Goal: Information Seeking & Learning: Learn about a topic

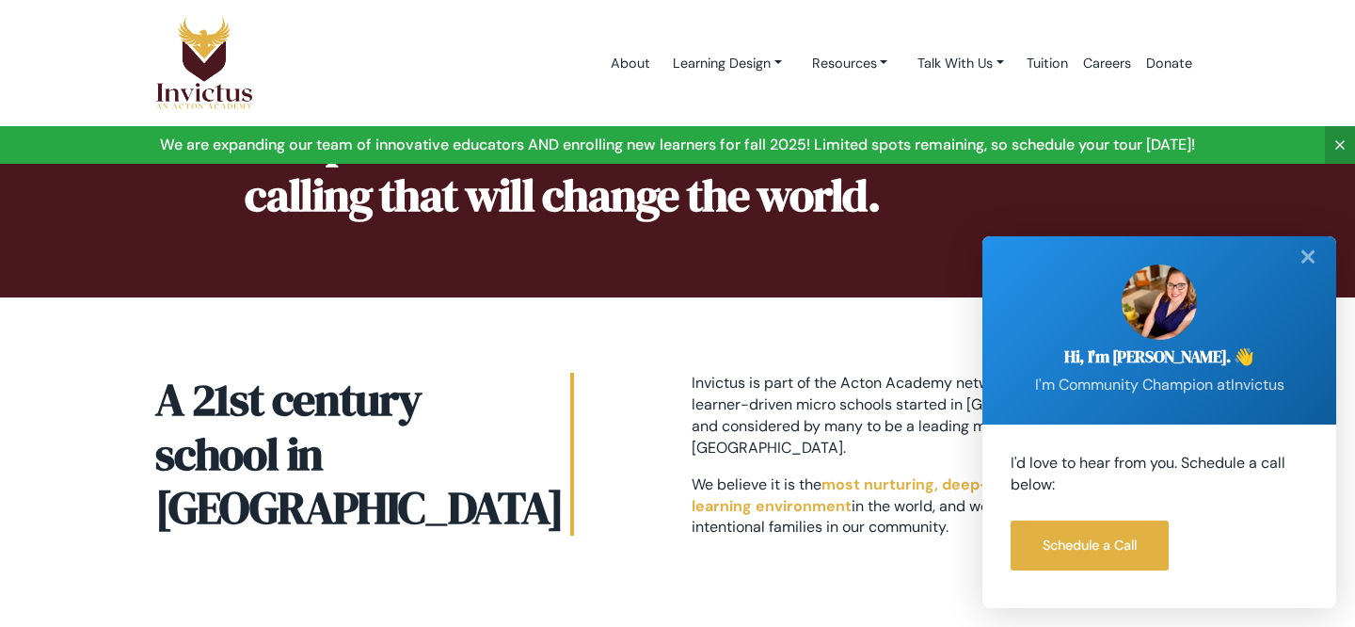
scroll to position [976, 0]
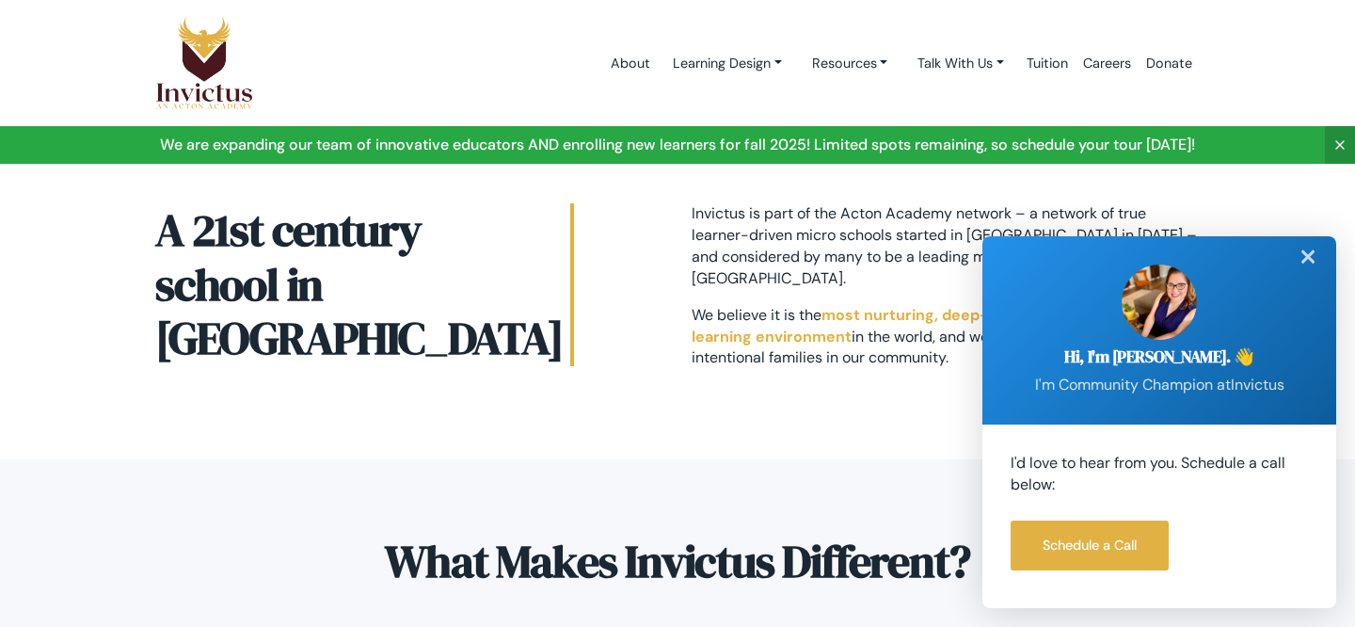
click at [1310, 256] on div "✕" at bounding box center [1308, 256] width 38 height 41
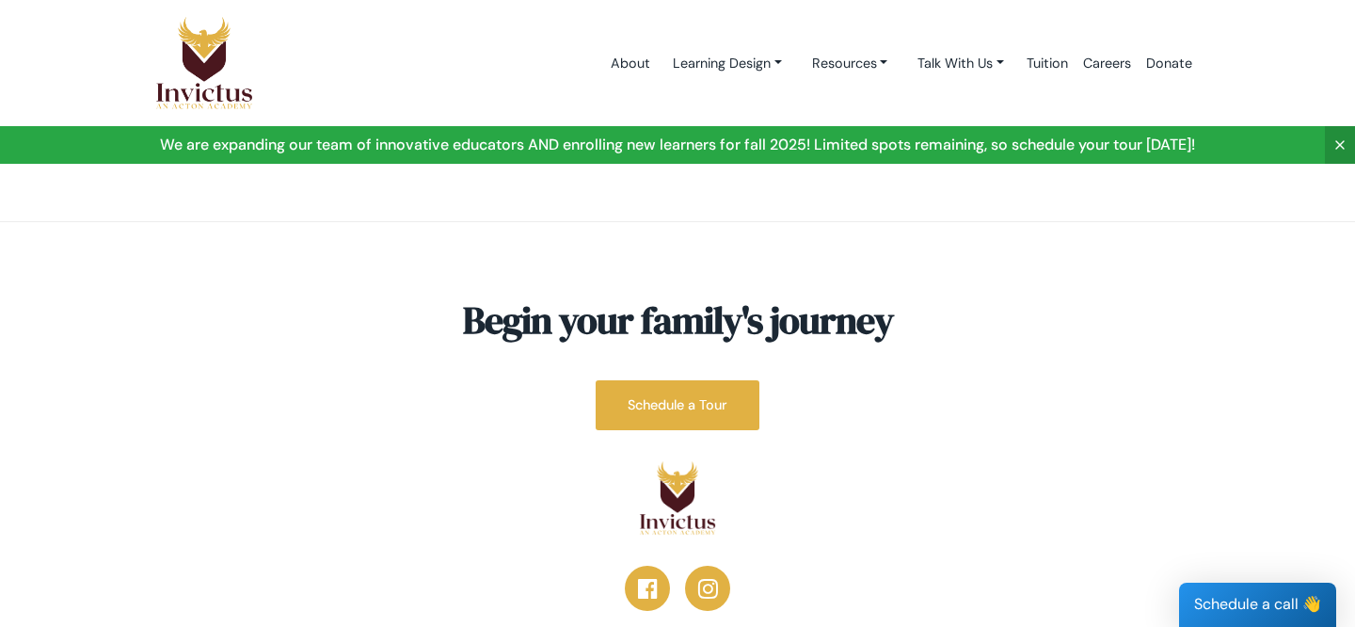
scroll to position [7219, 0]
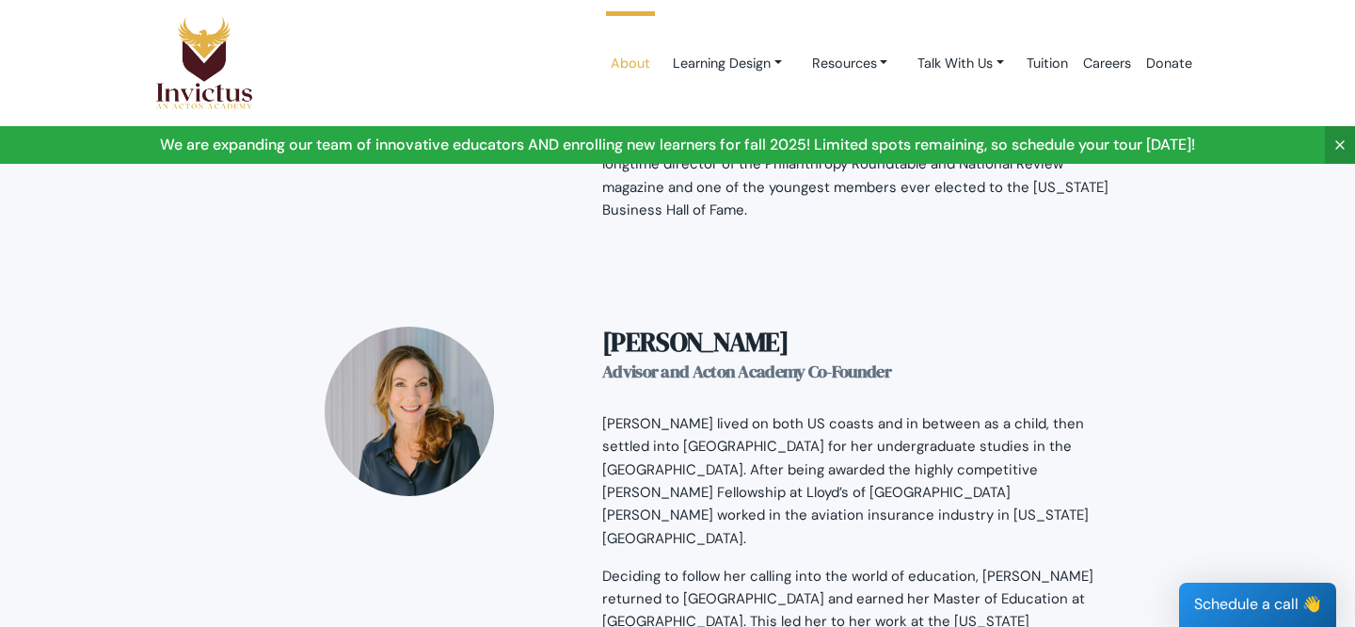
scroll to position [2985, 0]
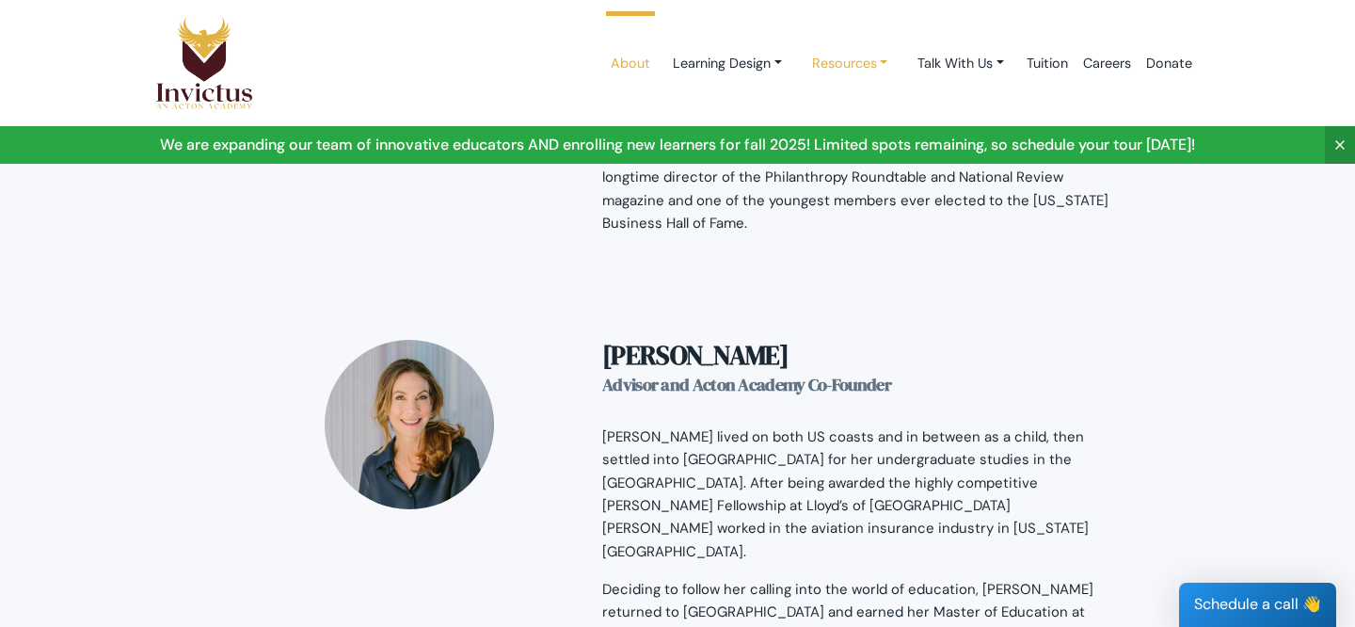
click at [836, 63] on link "Resources" at bounding box center [850, 63] width 106 height 35
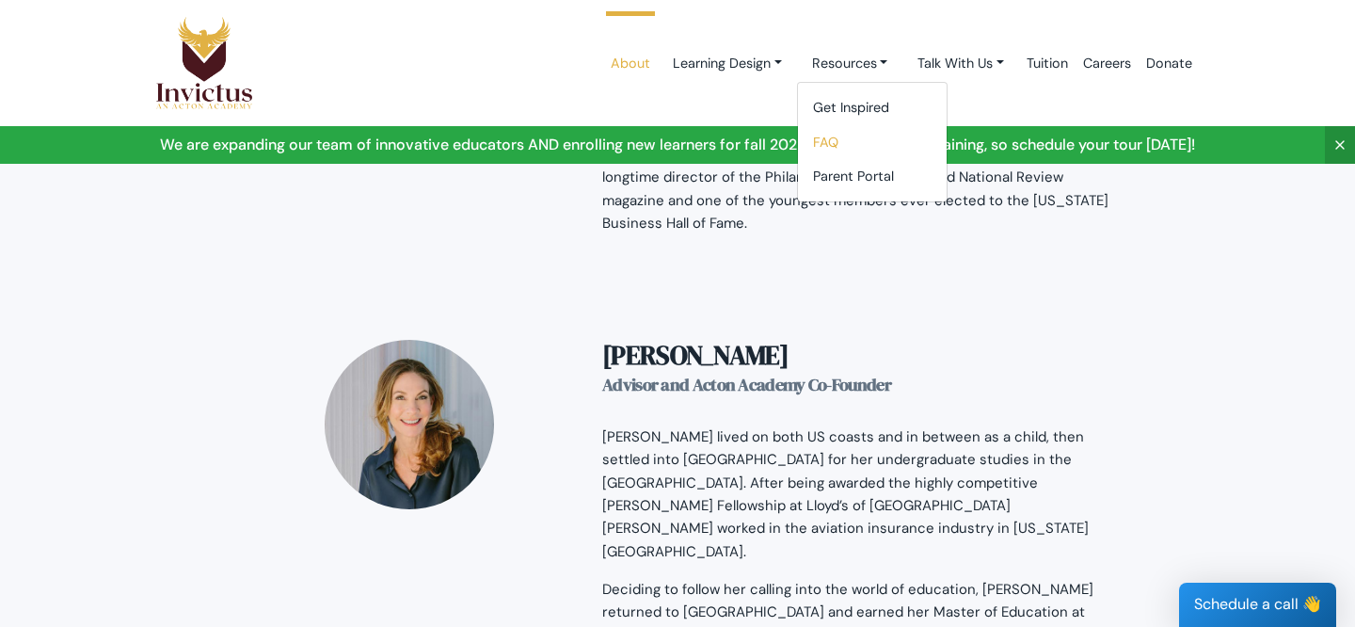
click at [814, 139] on link "FAQ" at bounding box center [872, 142] width 149 height 35
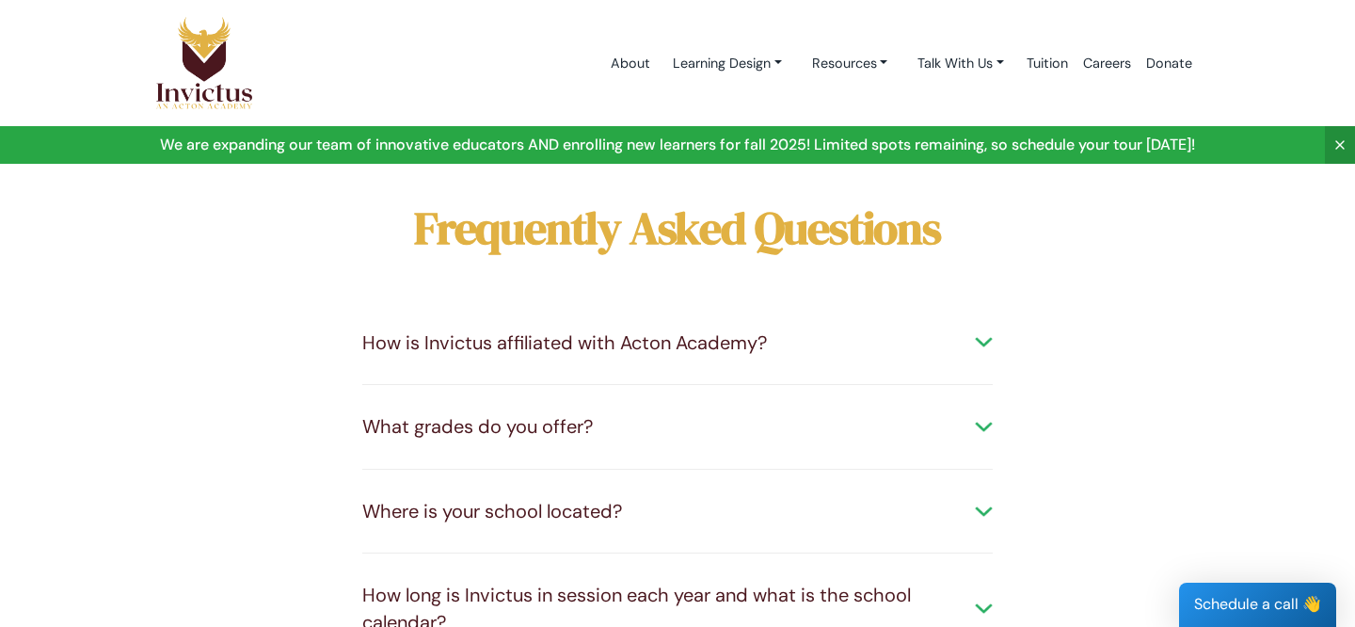
click at [411, 343] on div "How is Invictus affiliated with Acton Academy?" at bounding box center [677, 342] width 630 height 27
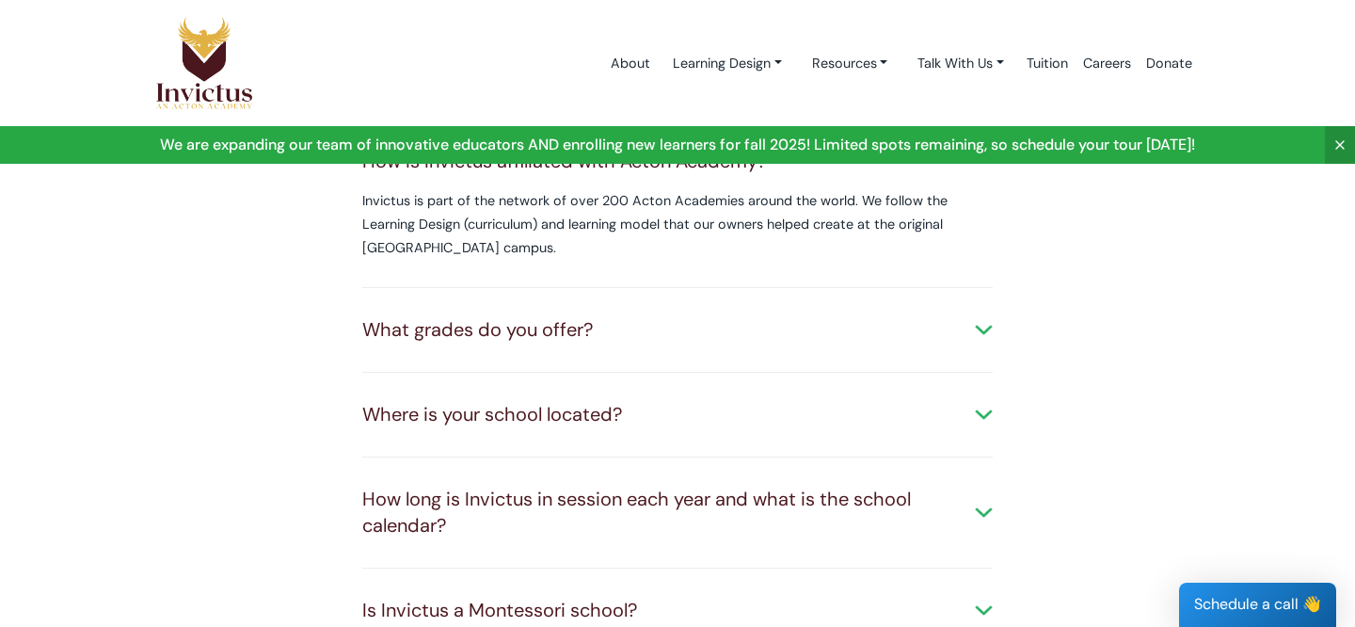
scroll to position [184, 0]
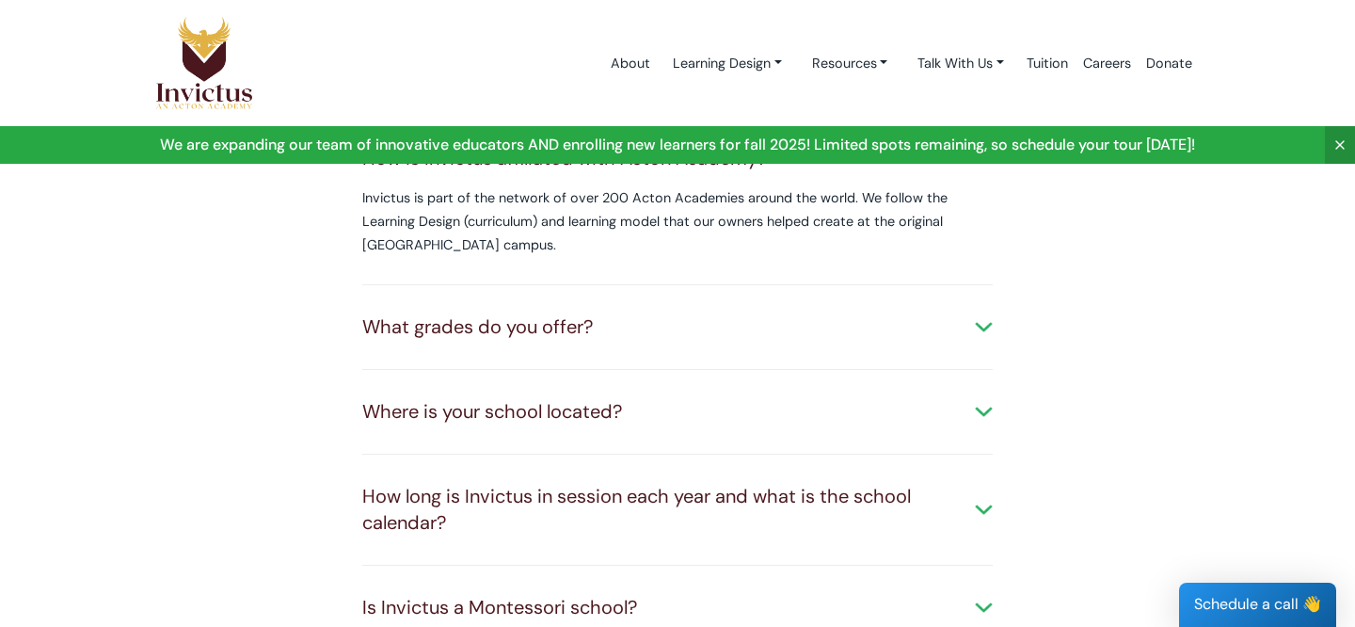
click at [395, 326] on div "What grades do you offer?" at bounding box center [677, 326] width 630 height 27
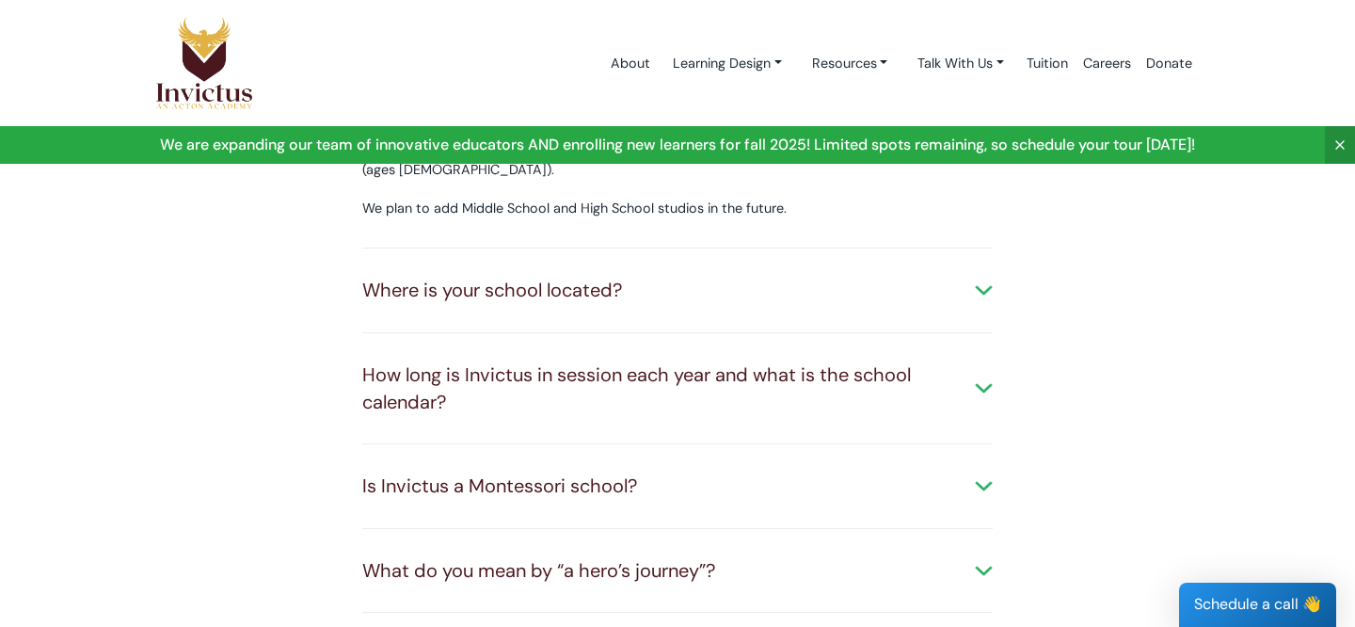
scroll to position [414, 0]
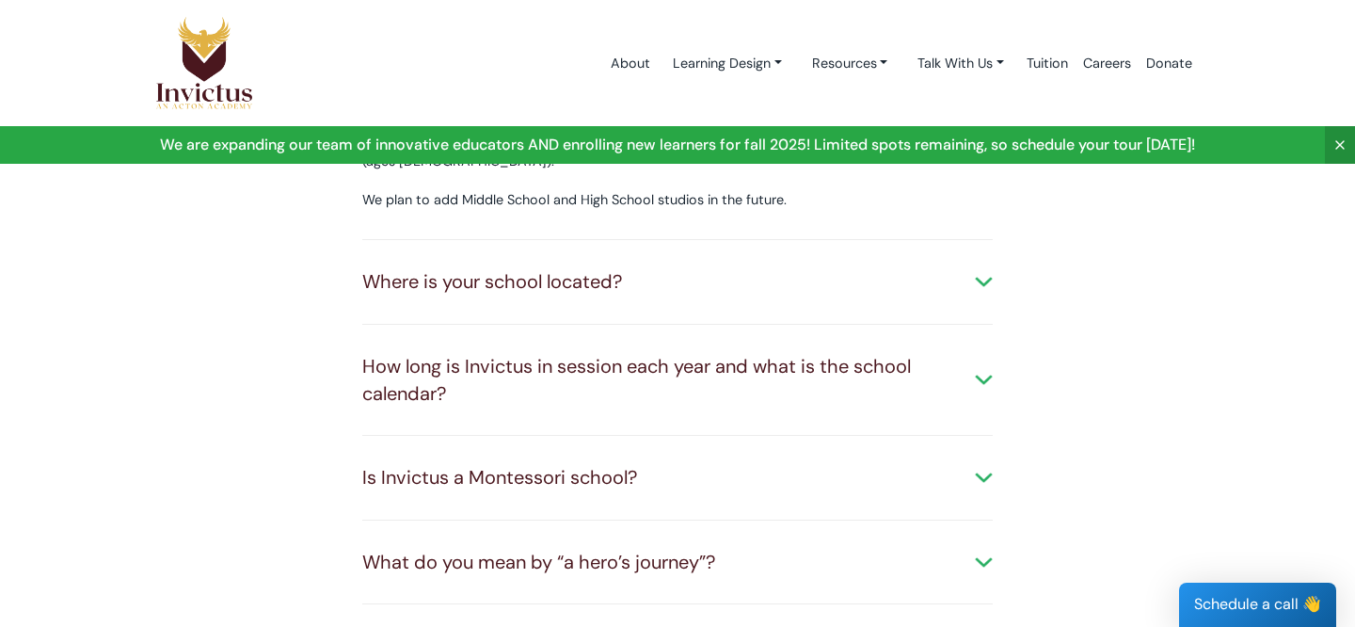
click at [383, 268] on div "Where is your school located?" at bounding box center [677, 281] width 630 height 27
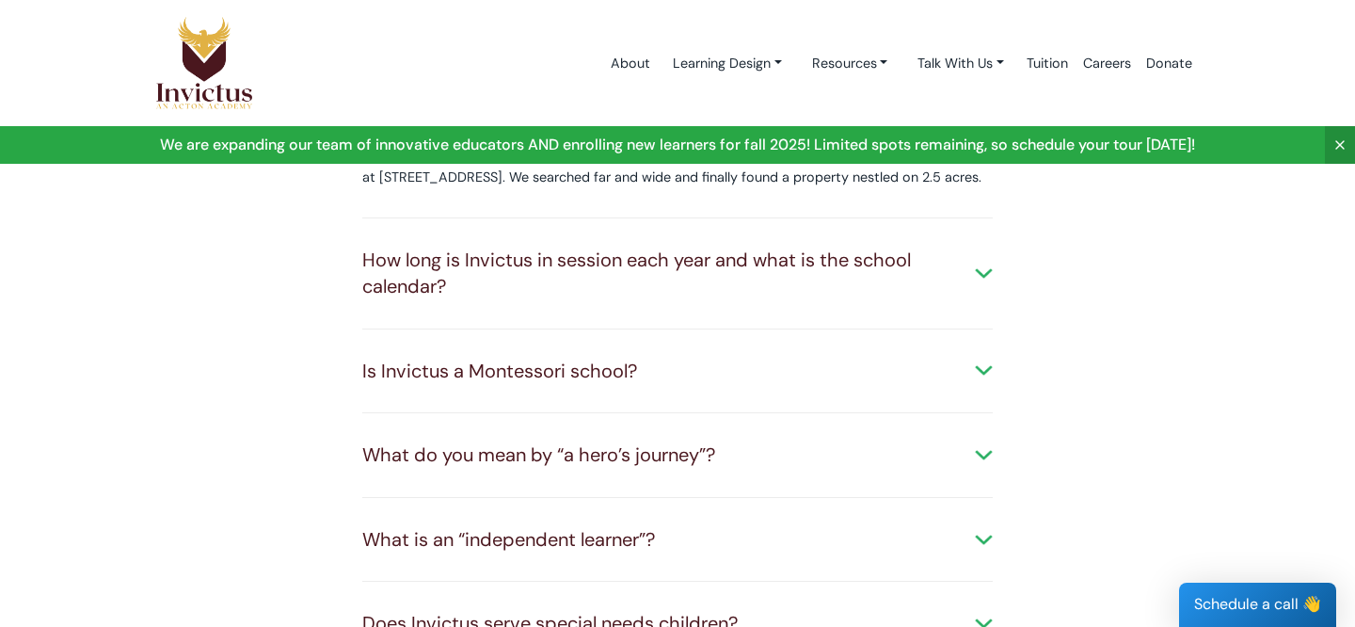
scroll to position [585, 0]
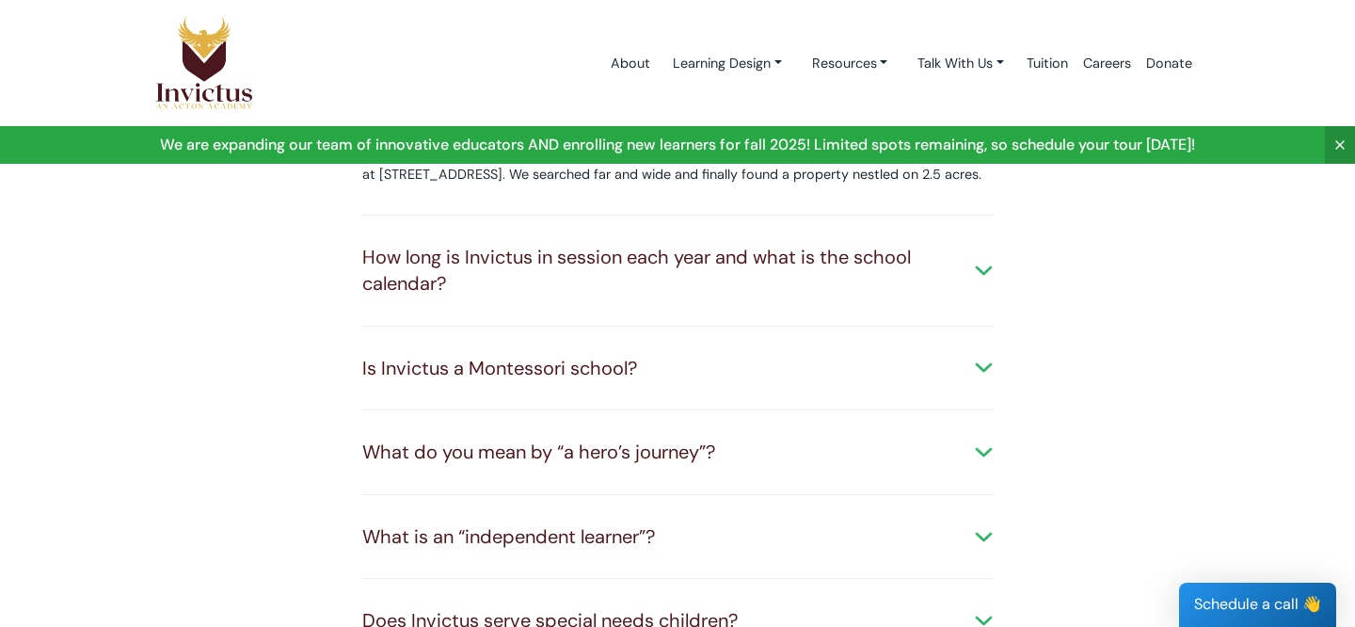
click at [385, 244] on div "How long is Invictus in session each year and what is the school calendar?" at bounding box center [677, 271] width 630 height 54
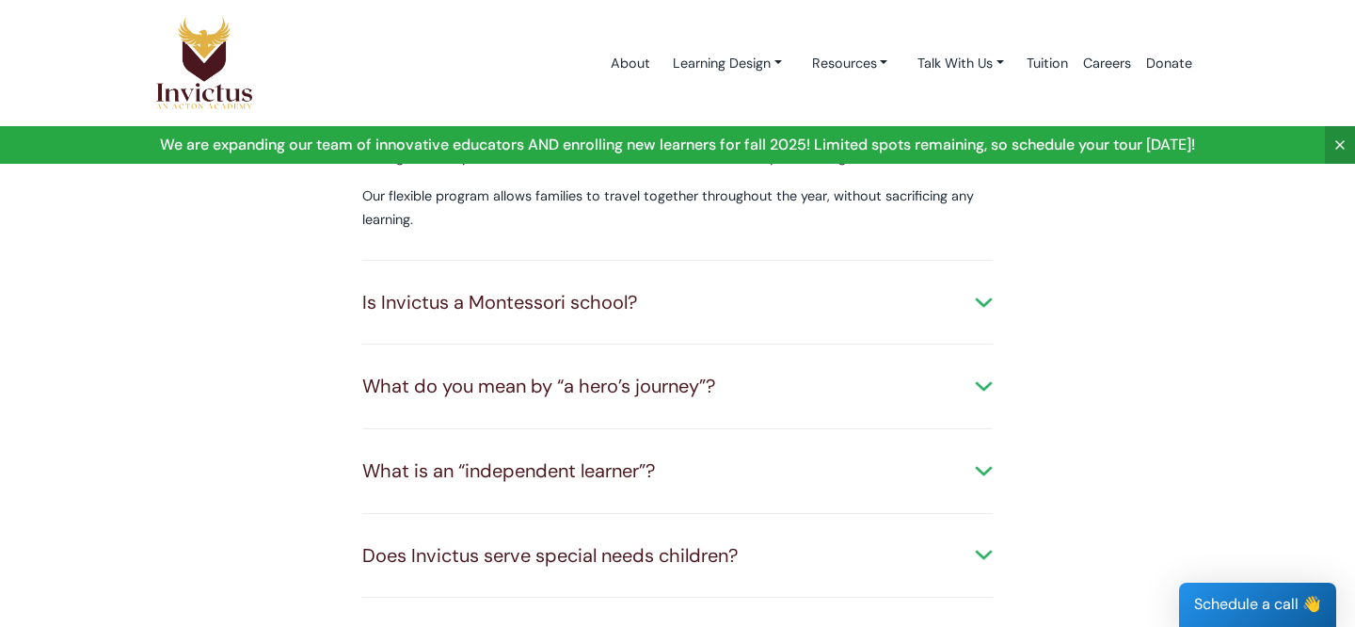
scroll to position [795, 0]
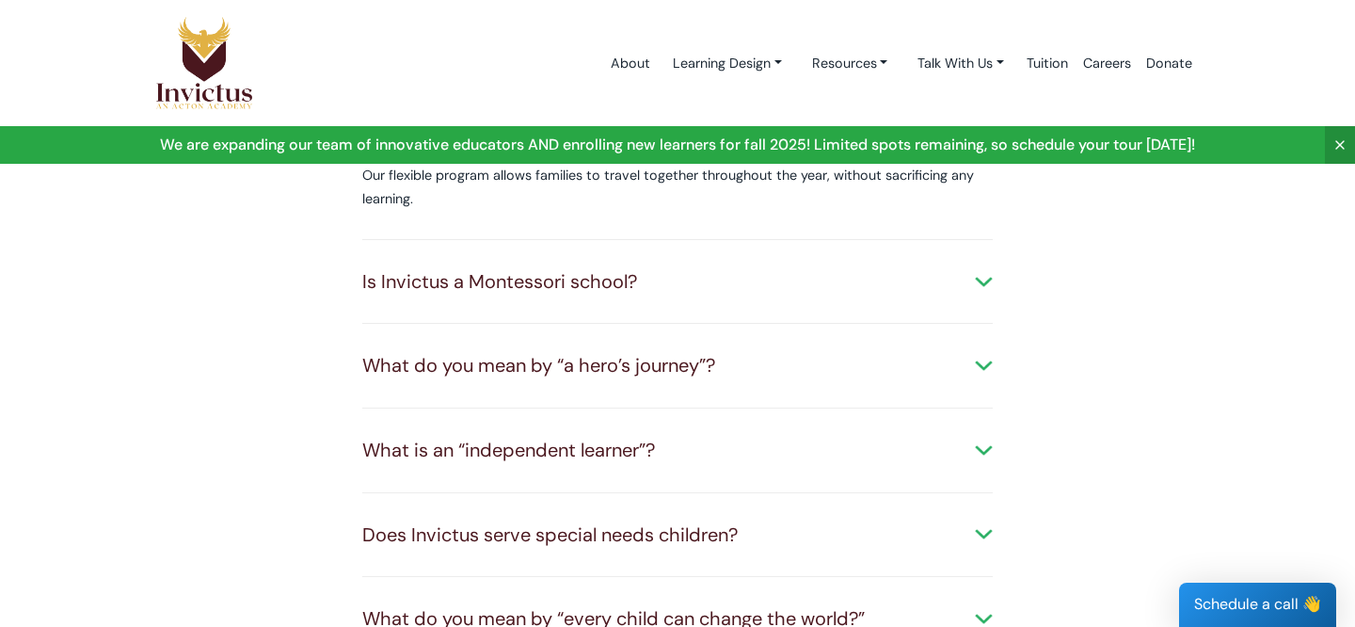
click at [375, 268] on div "Is Invictus a Montessori school?" at bounding box center [677, 281] width 630 height 27
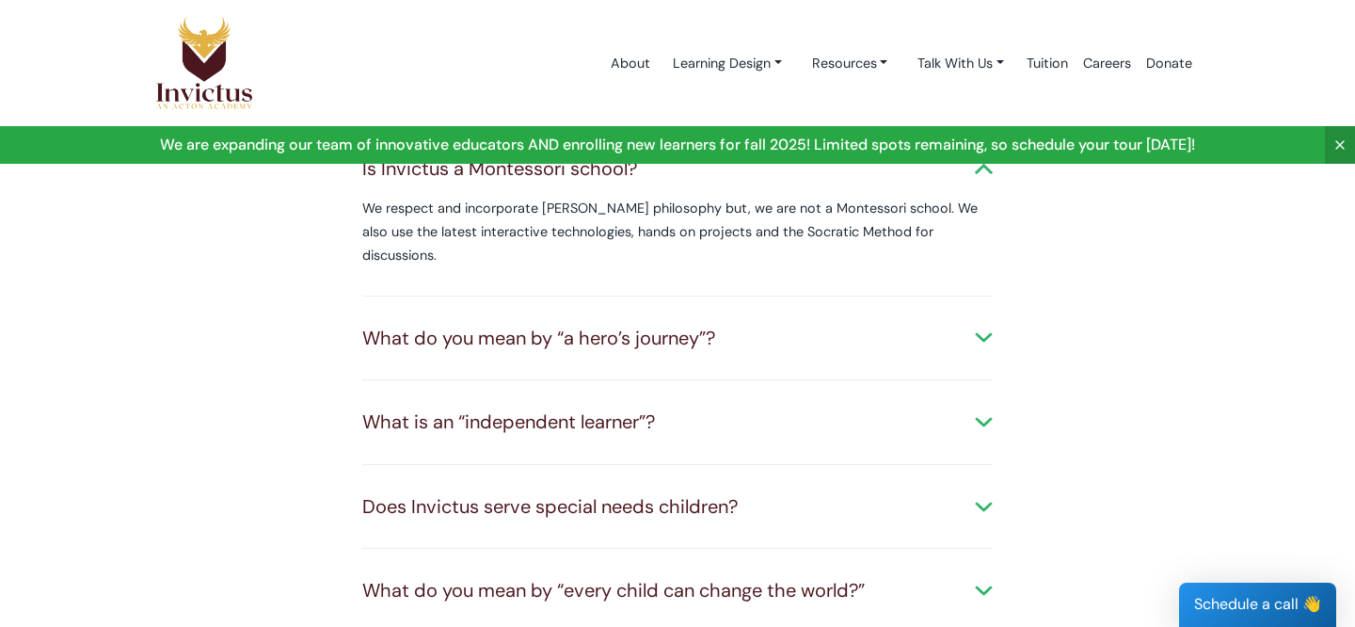
scroll to position [951, 0]
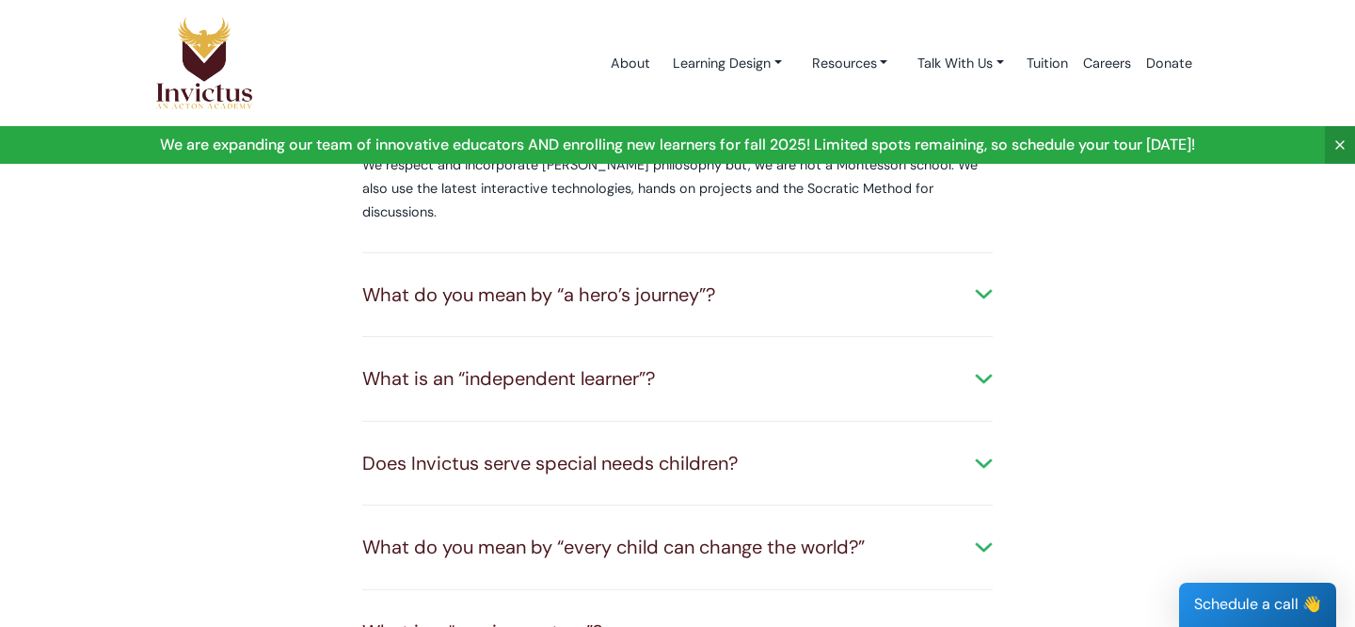
click at [386, 281] on div "What do you mean by “a hero’s journey”?" at bounding box center [677, 294] width 630 height 27
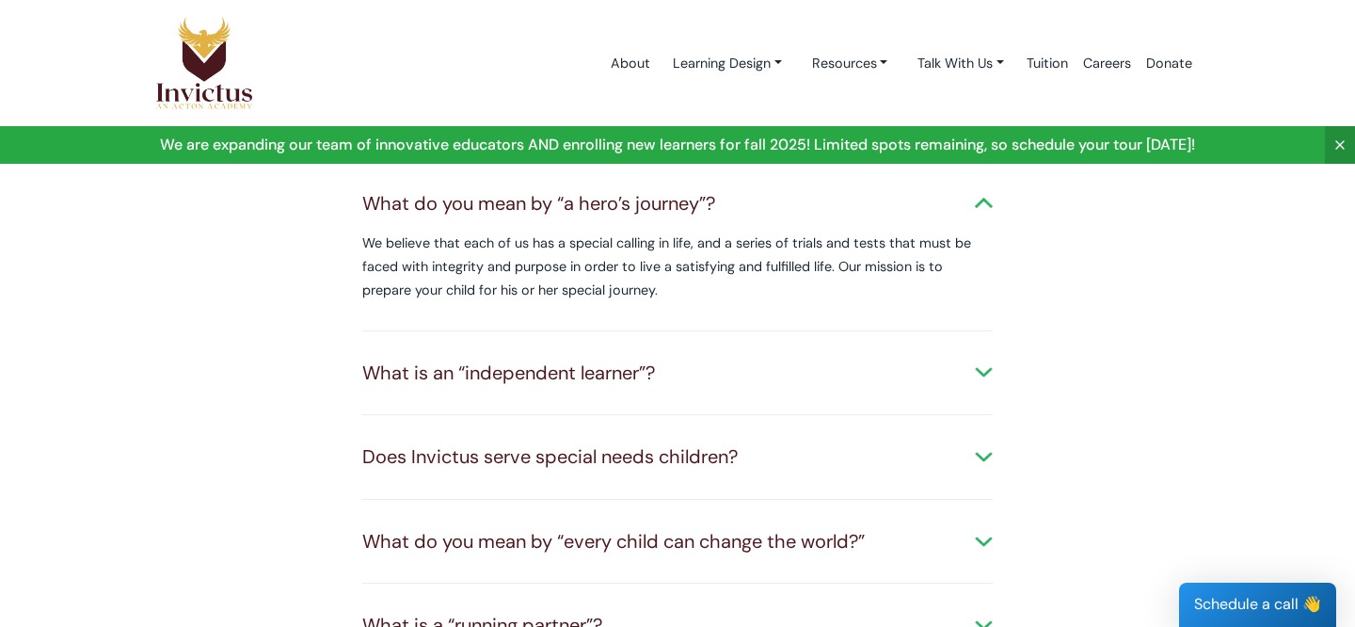
scroll to position [1128, 0]
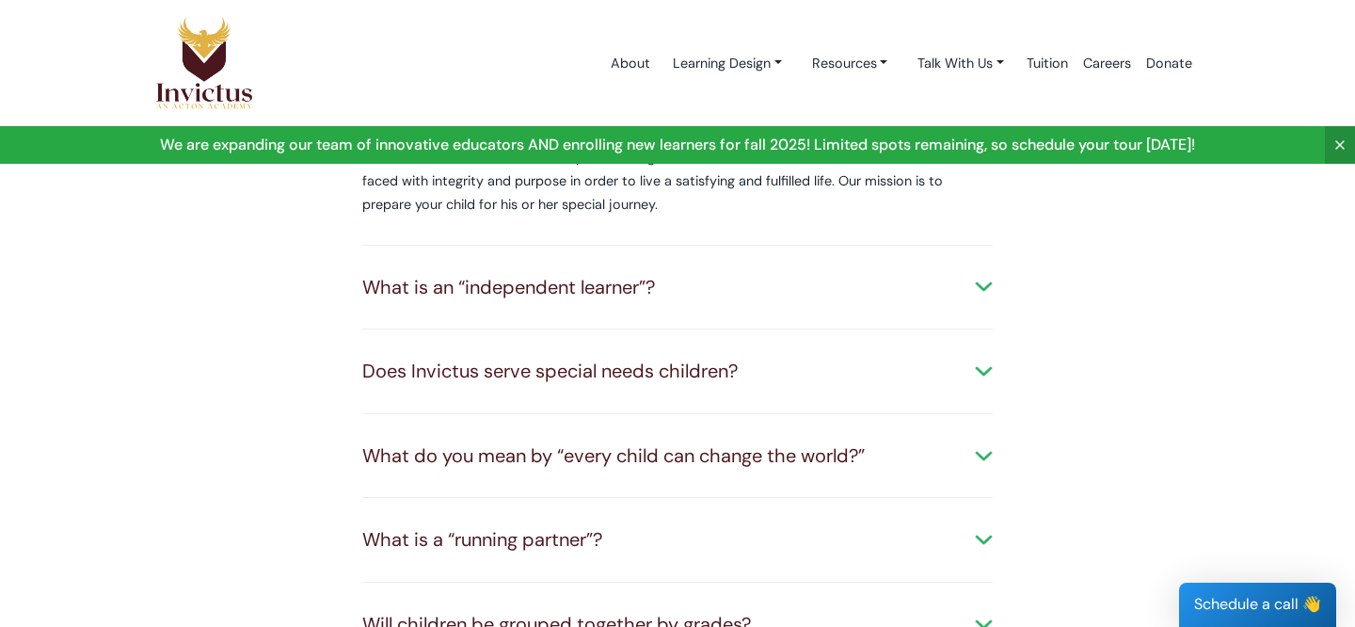
click at [373, 274] on div "What is an “independent learner”?" at bounding box center [677, 287] width 630 height 27
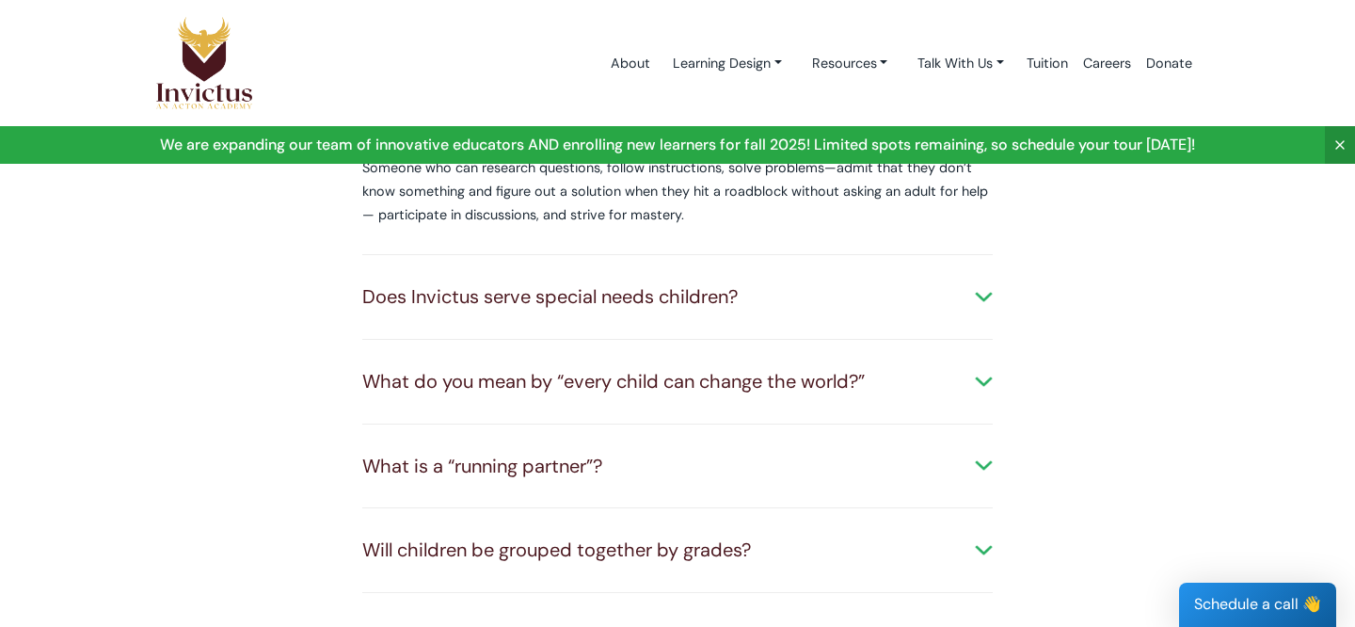
scroll to position [1320, 0]
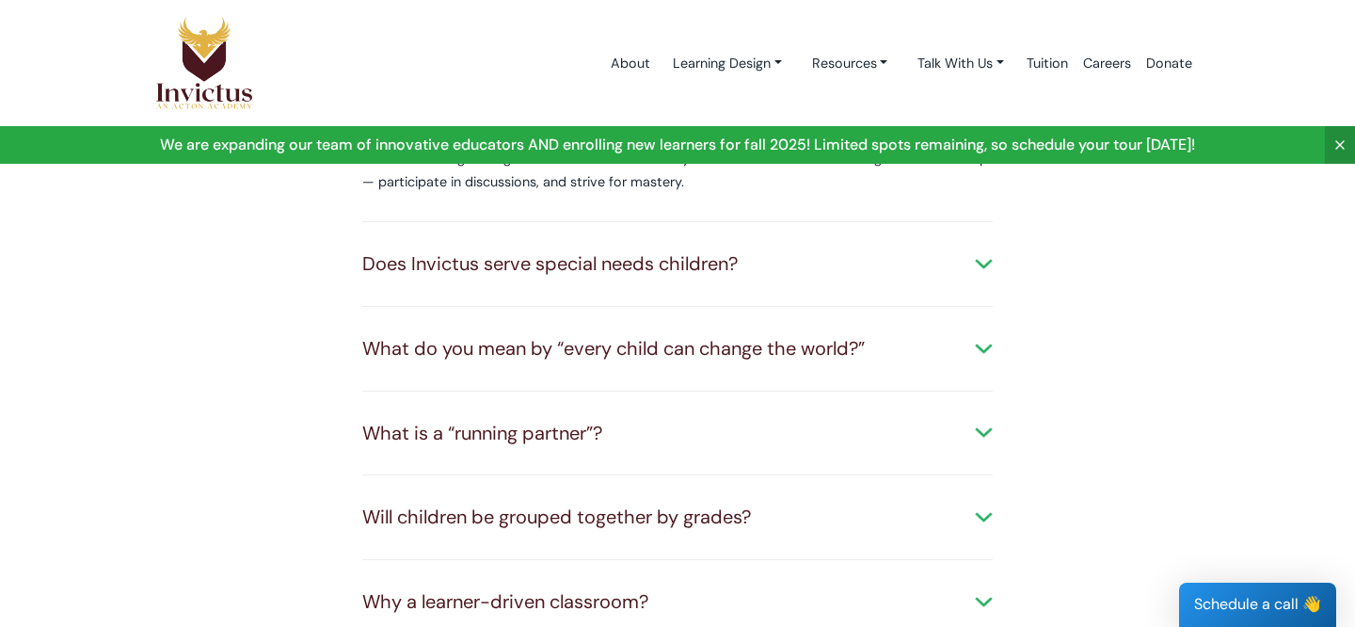
click at [379, 250] on div "Does Invictus serve special needs children?" at bounding box center [677, 263] width 630 height 27
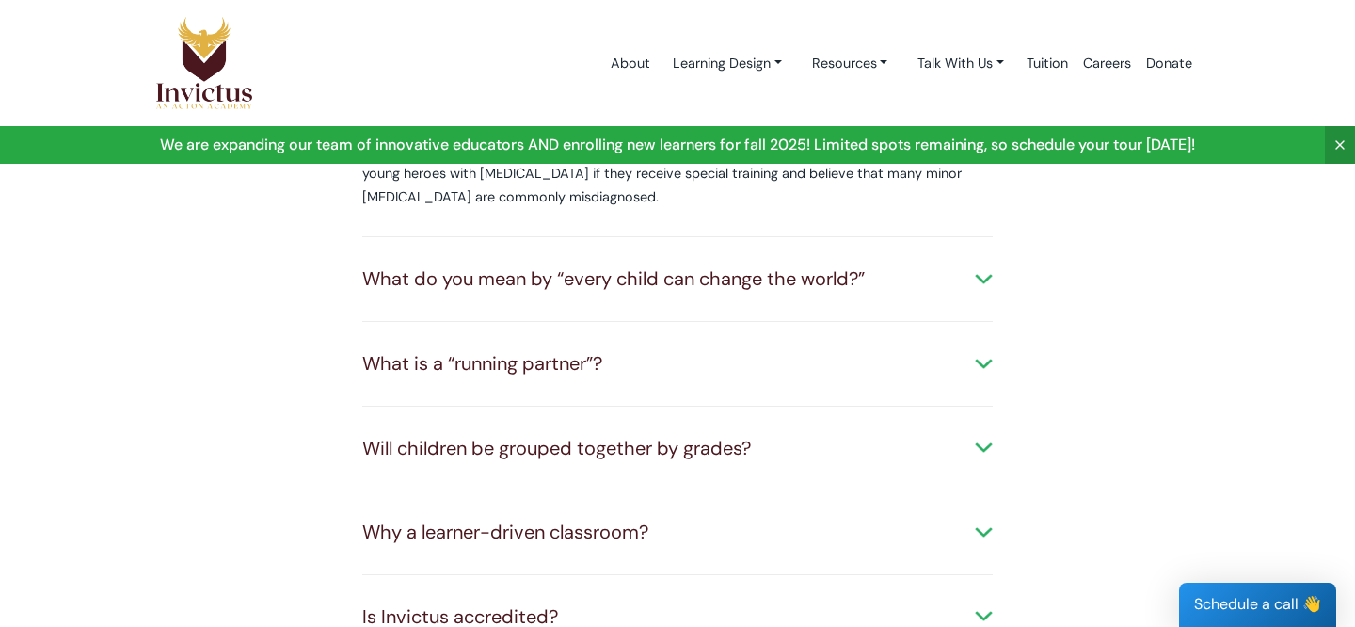
scroll to position [1481, 0]
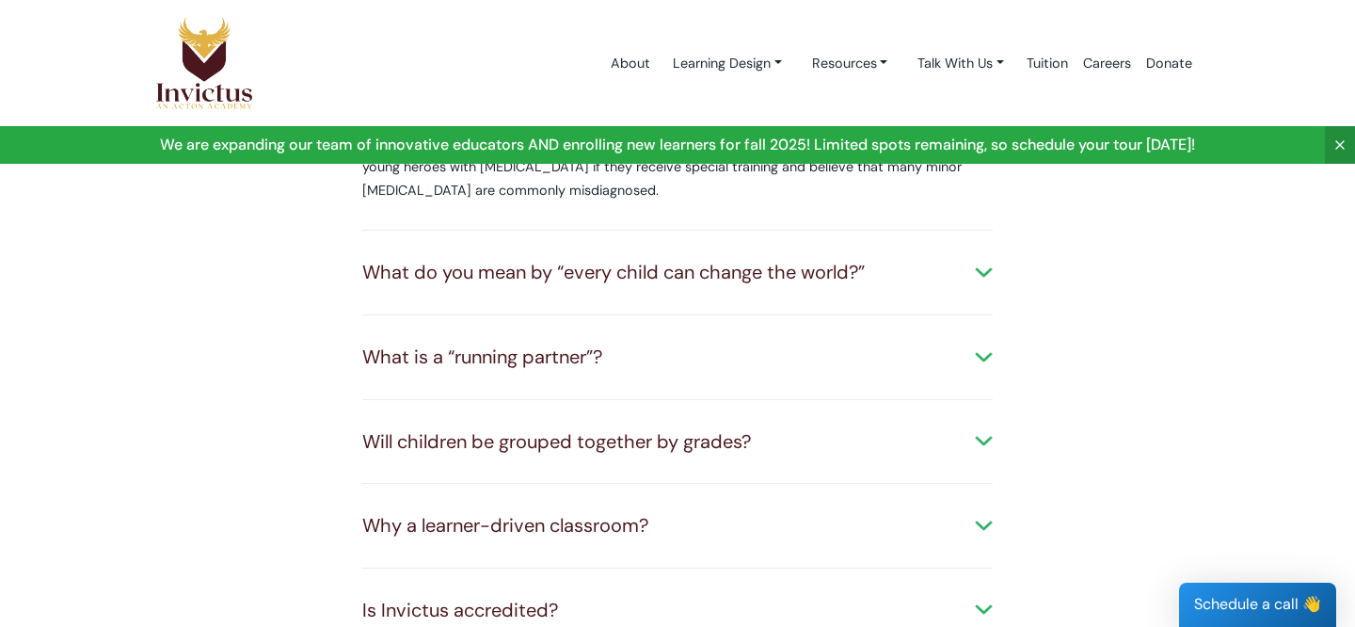
click at [388, 259] on div "What do you mean by “every child can change the world?”" at bounding box center [677, 272] width 630 height 27
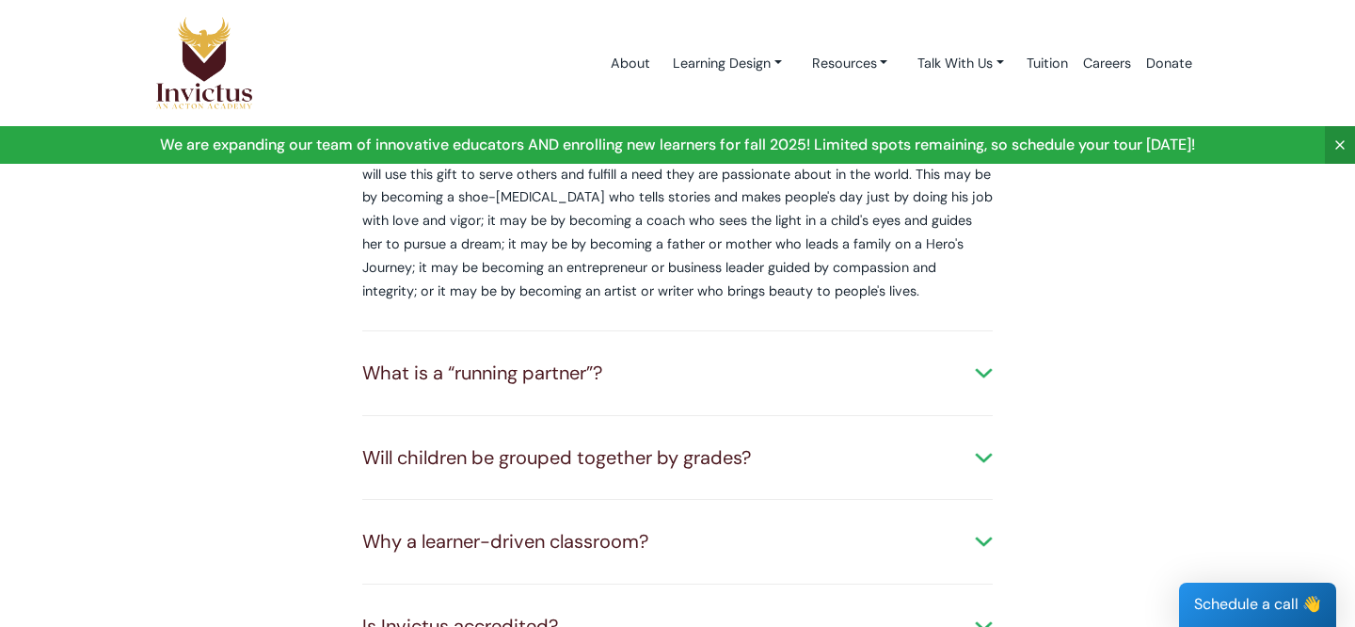
scroll to position [1653, 0]
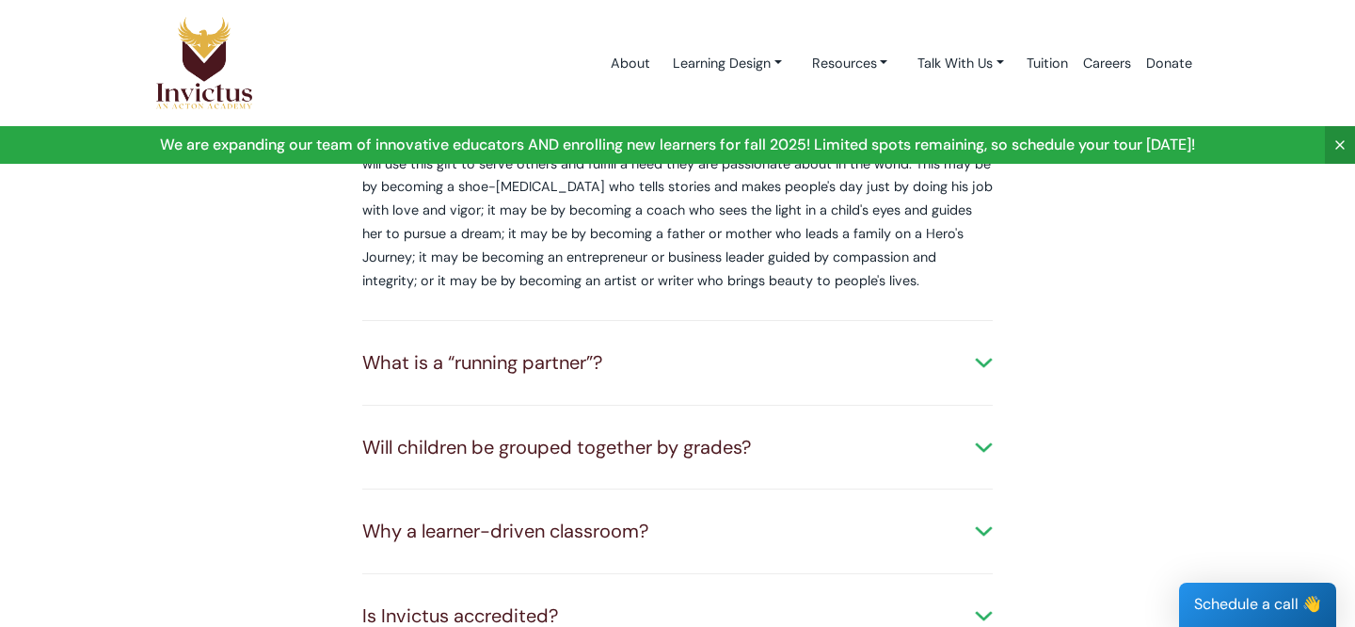
click at [385, 349] on div "What is a “running partner”?" at bounding box center [677, 362] width 630 height 27
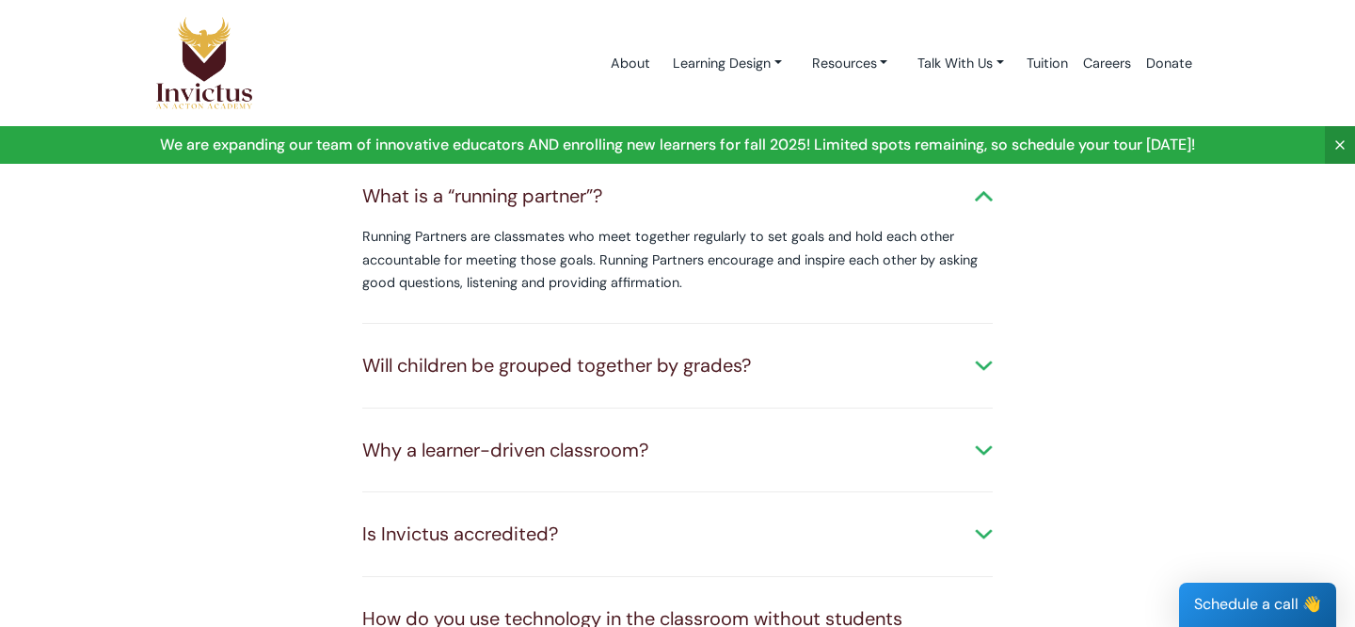
scroll to position [1849, 0]
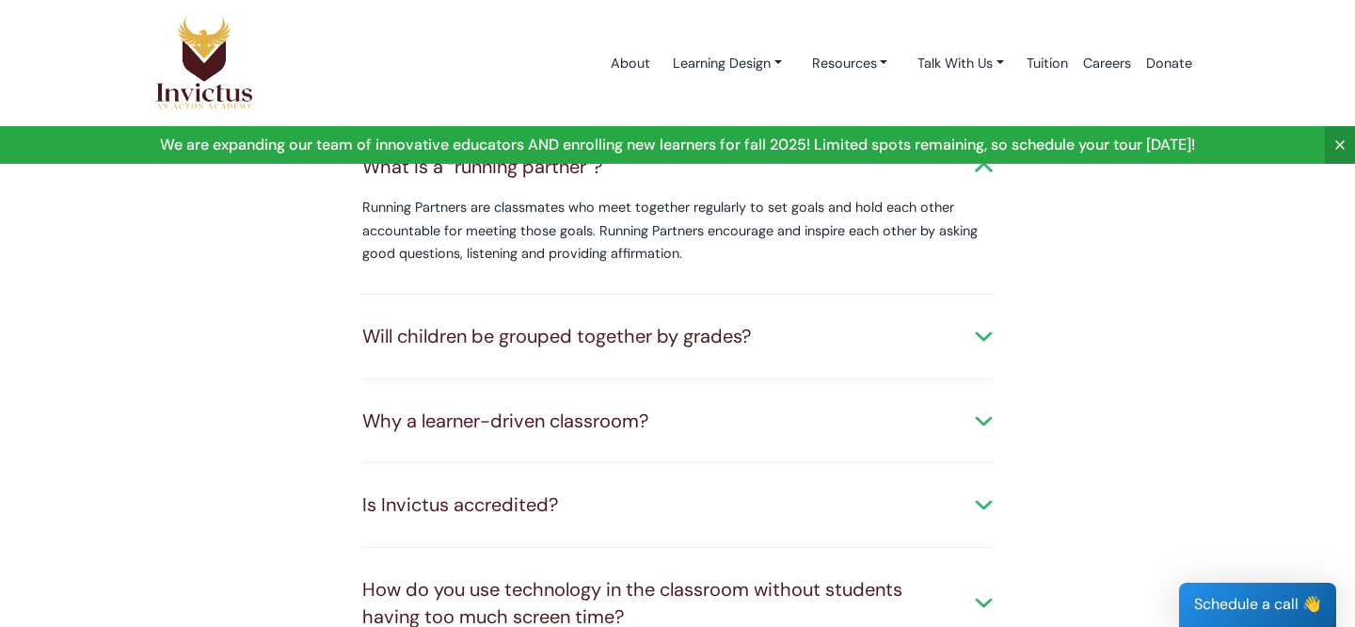
click at [390, 323] on div "Will children be grouped together by grades?" at bounding box center [677, 336] width 630 height 27
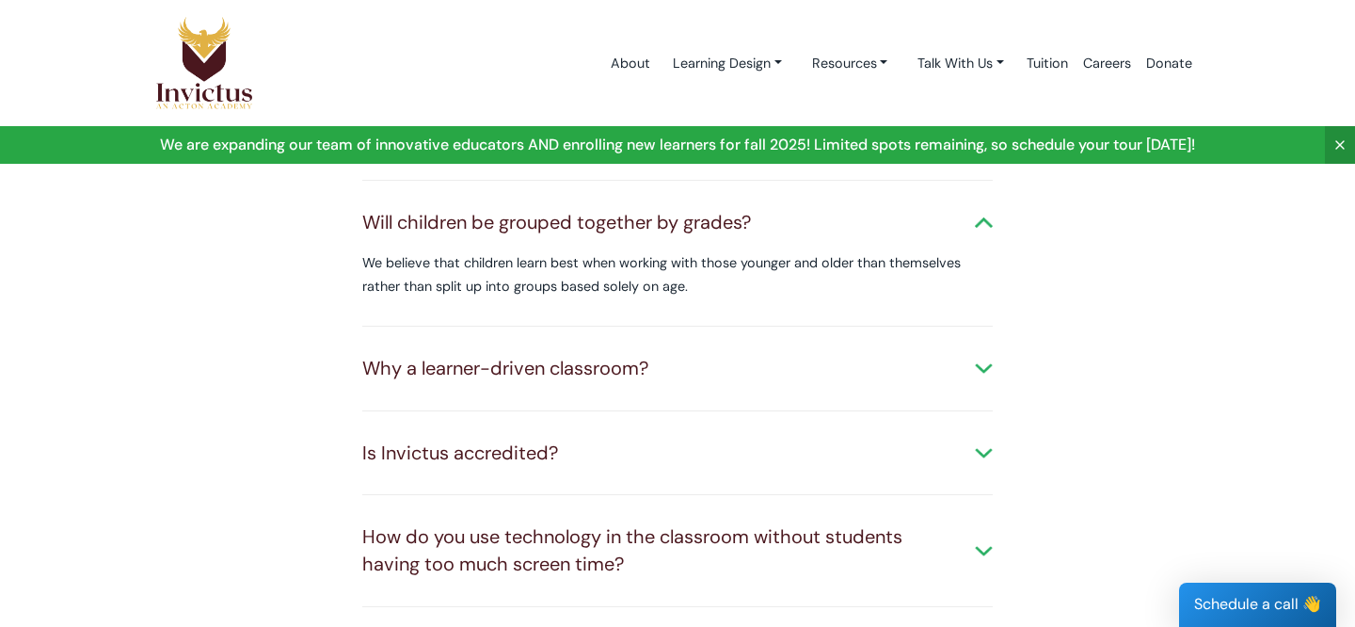
scroll to position [2006, 0]
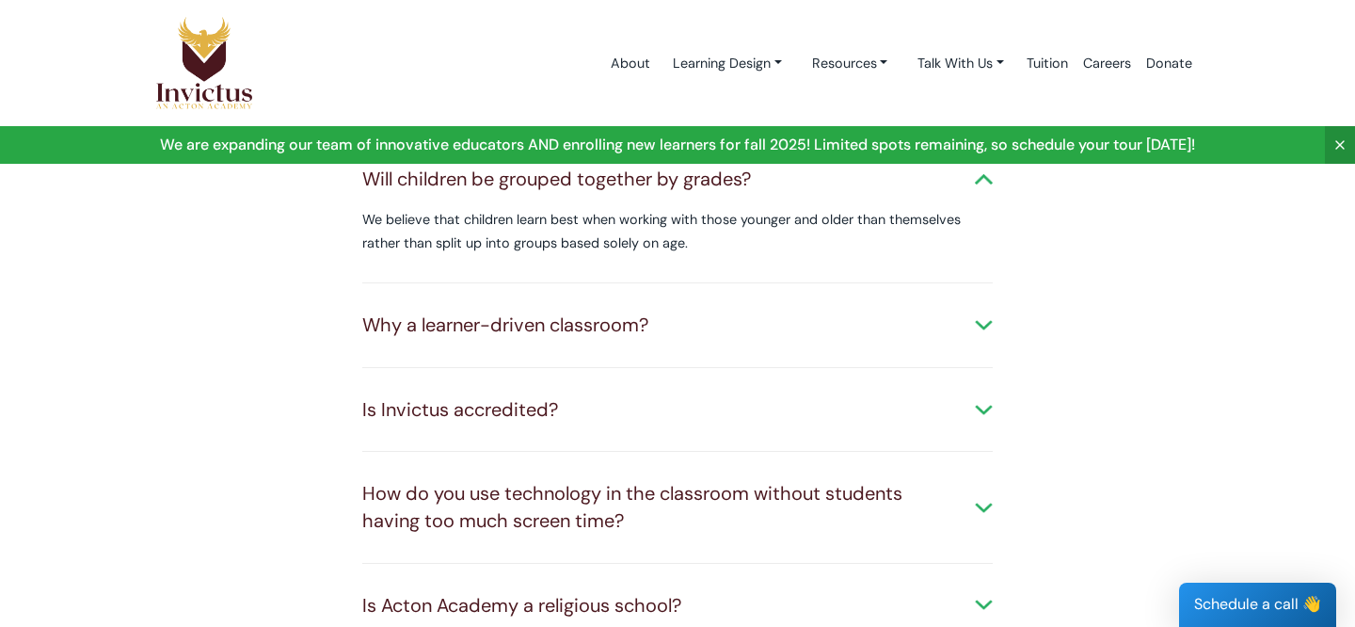
click at [397, 311] on div "Why a learner-driven classroom?" at bounding box center [677, 324] width 630 height 27
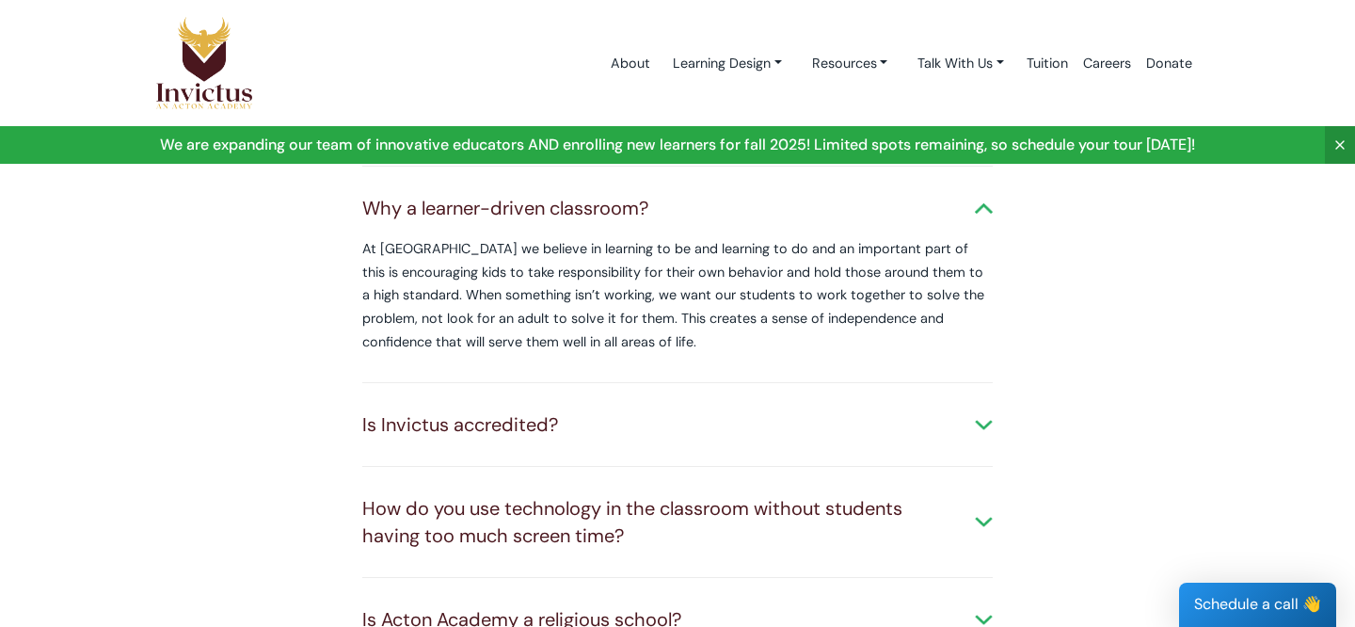
scroll to position [2172, 0]
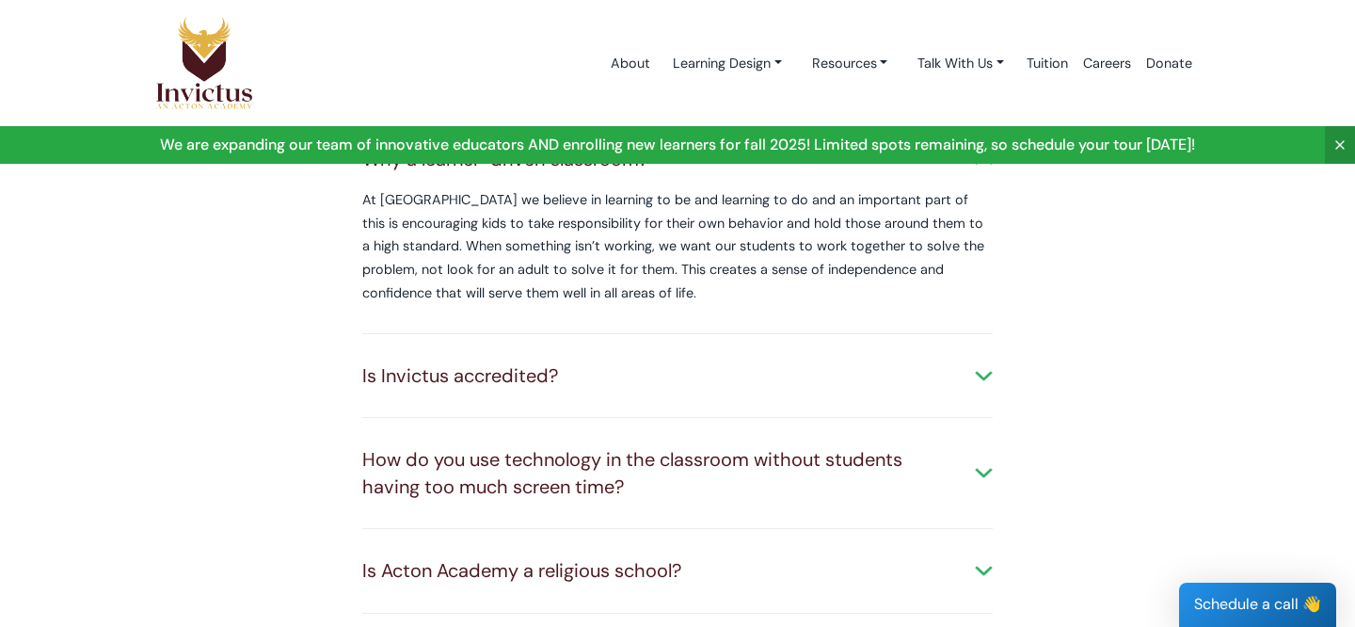
click at [388, 362] on div "Is Invictus accredited?" at bounding box center [677, 375] width 630 height 27
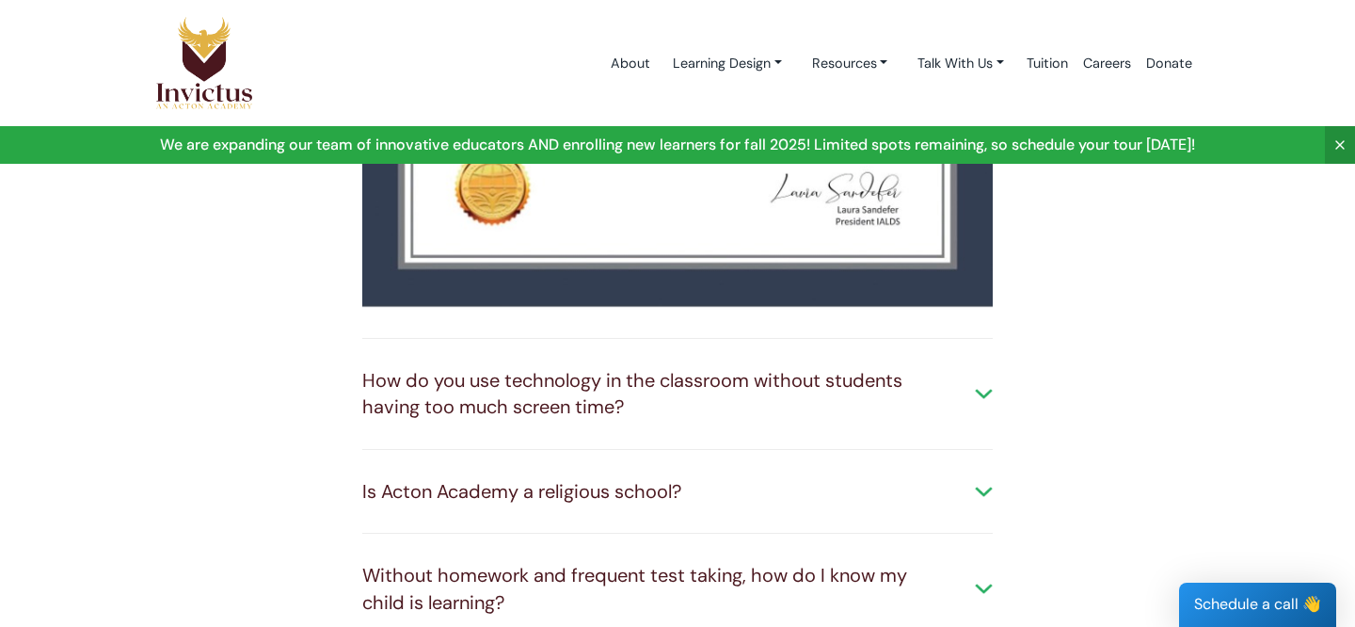
scroll to position [2798, 0]
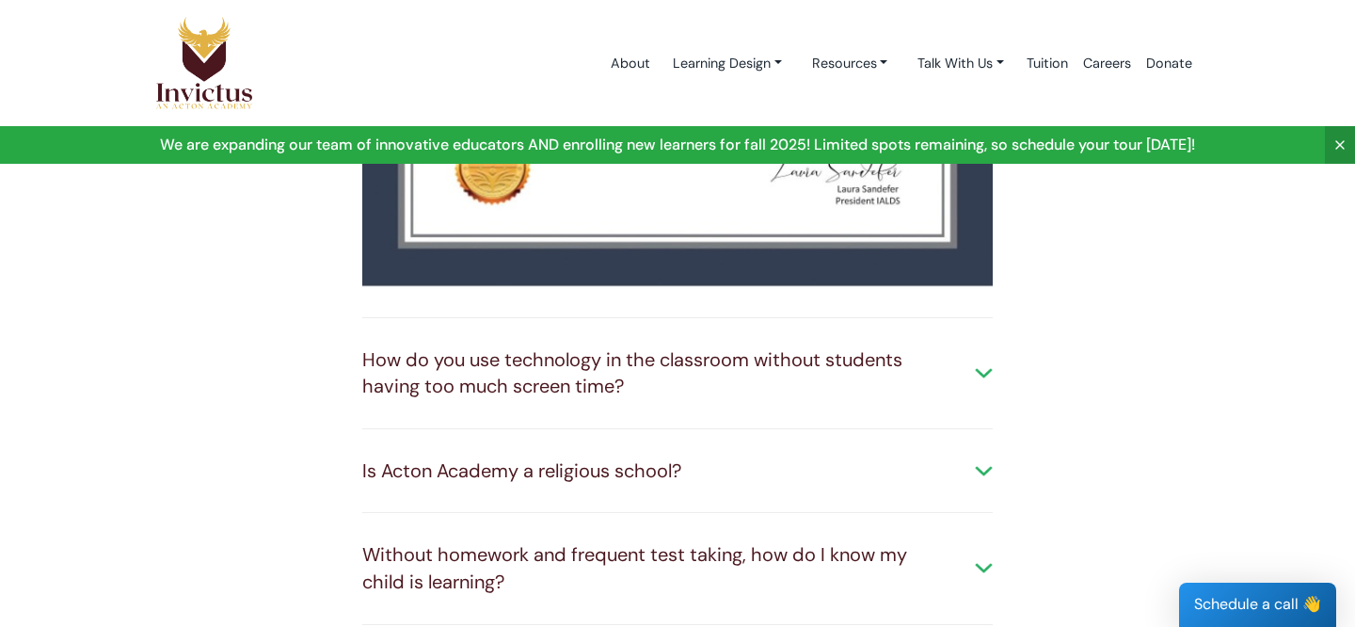
click at [389, 346] on div "How do you use technology in the classroom without students having too much scr…" at bounding box center [677, 373] width 630 height 54
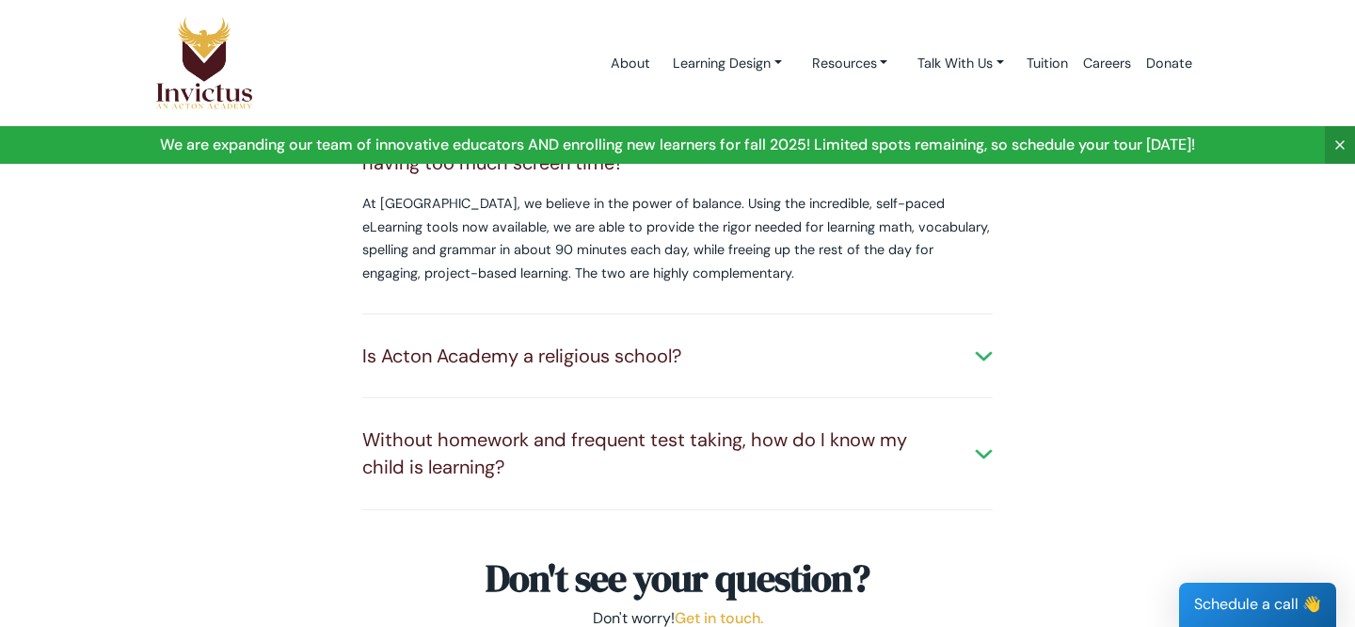
scroll to position [3022, 0]
click at [382, 342] on div "Is Acton Academy a religious school?" at bounding box center [677, 355] width 630 height 27
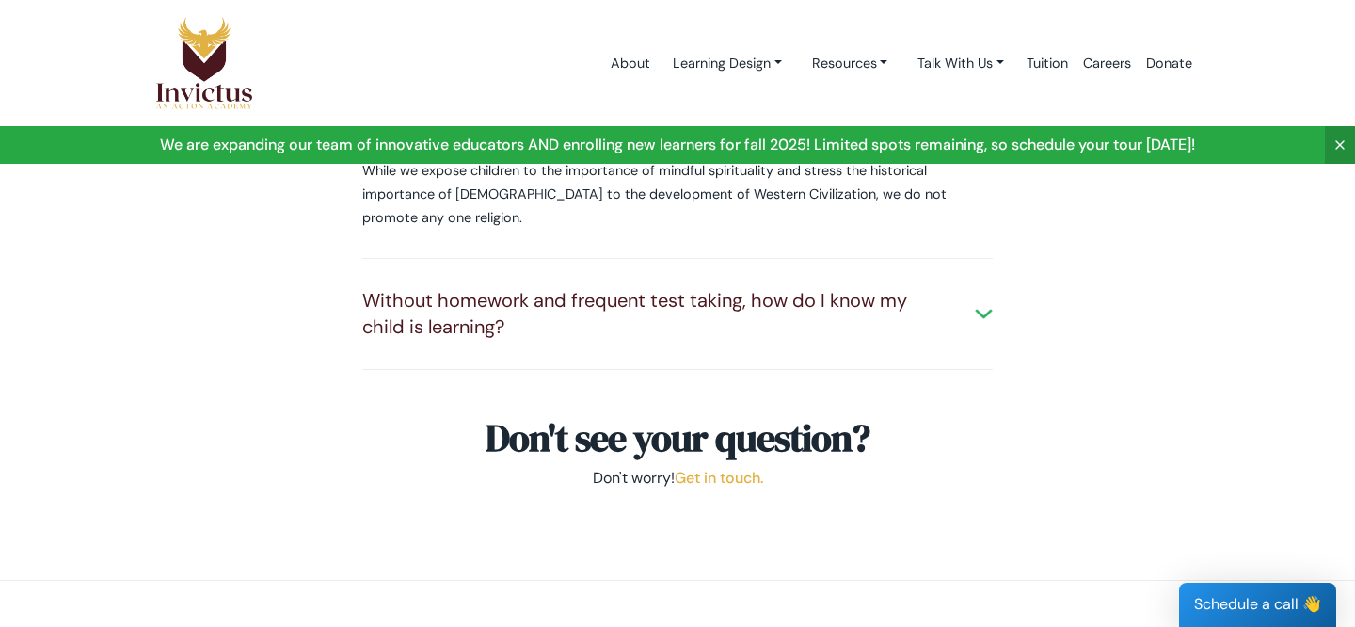
scroll to position [3251, 0]
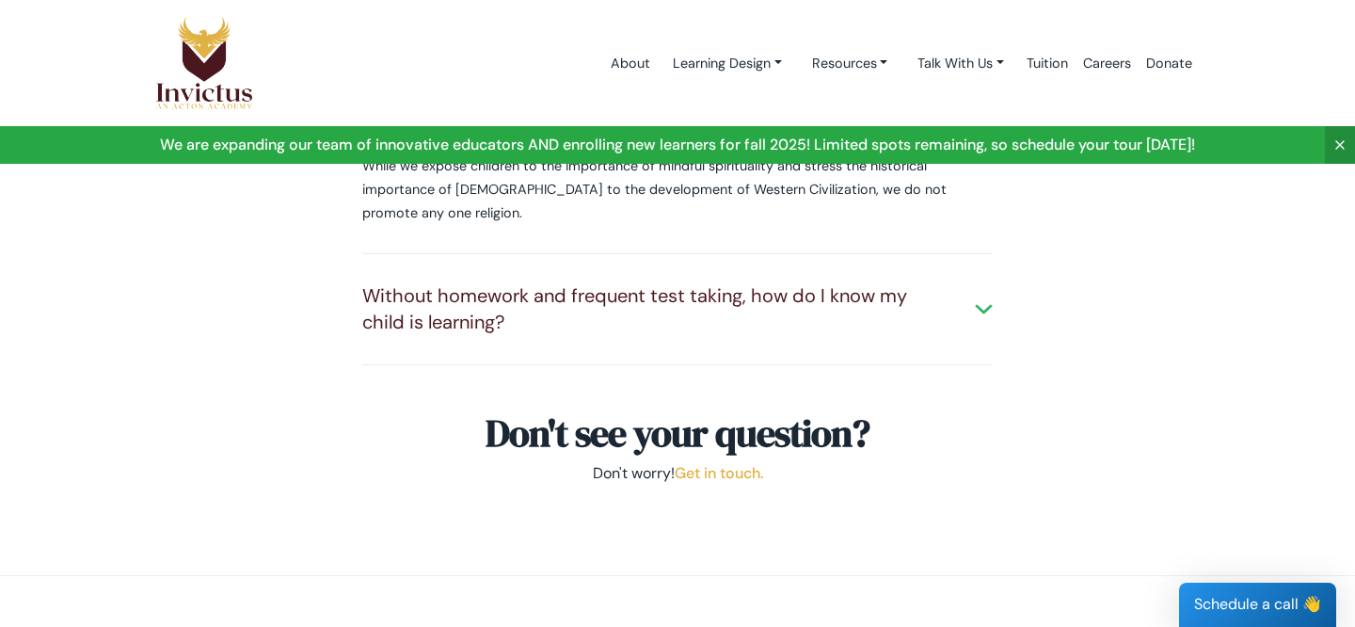
click at [364, 282] on div "Without homework and frequent test taking, how do I know my child is learning?" at bounding box center [677, 309] width 630 height 54
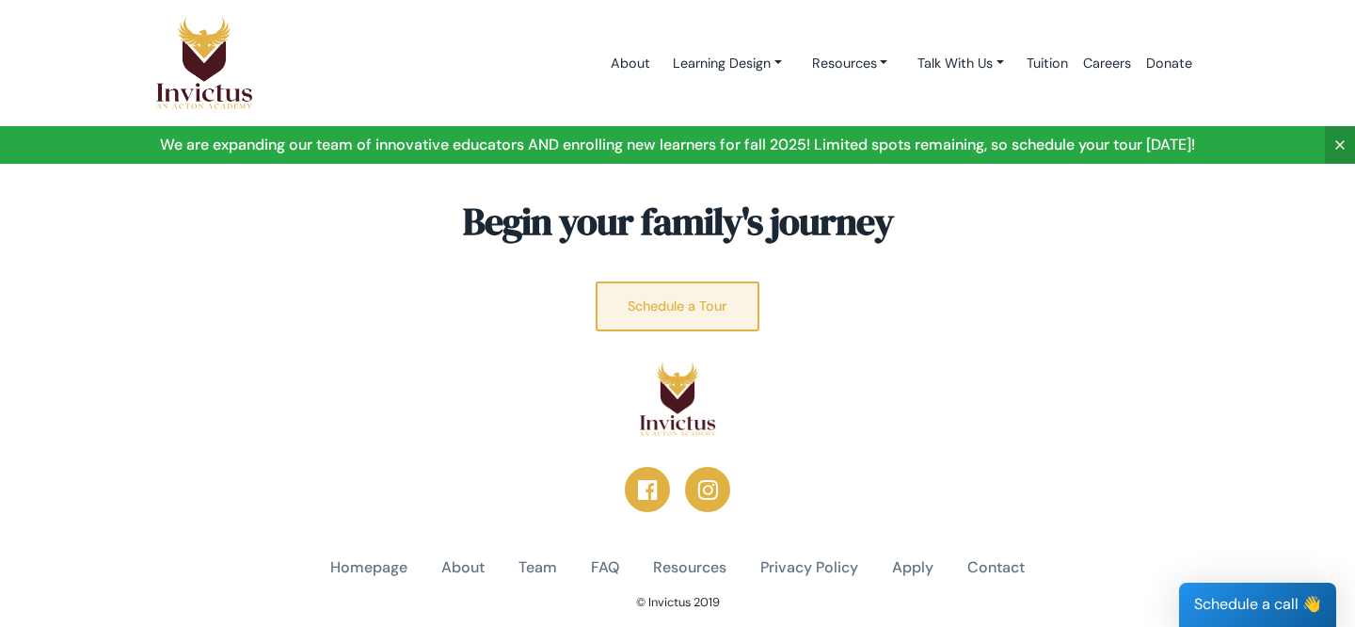
scroll to position [3880, 0]
click at [660, 282] on link "Schedule a Tour" at bounding box center [678, 307] width 164 height 50
